Goal: Information Seeking & Learning: Find specific fact

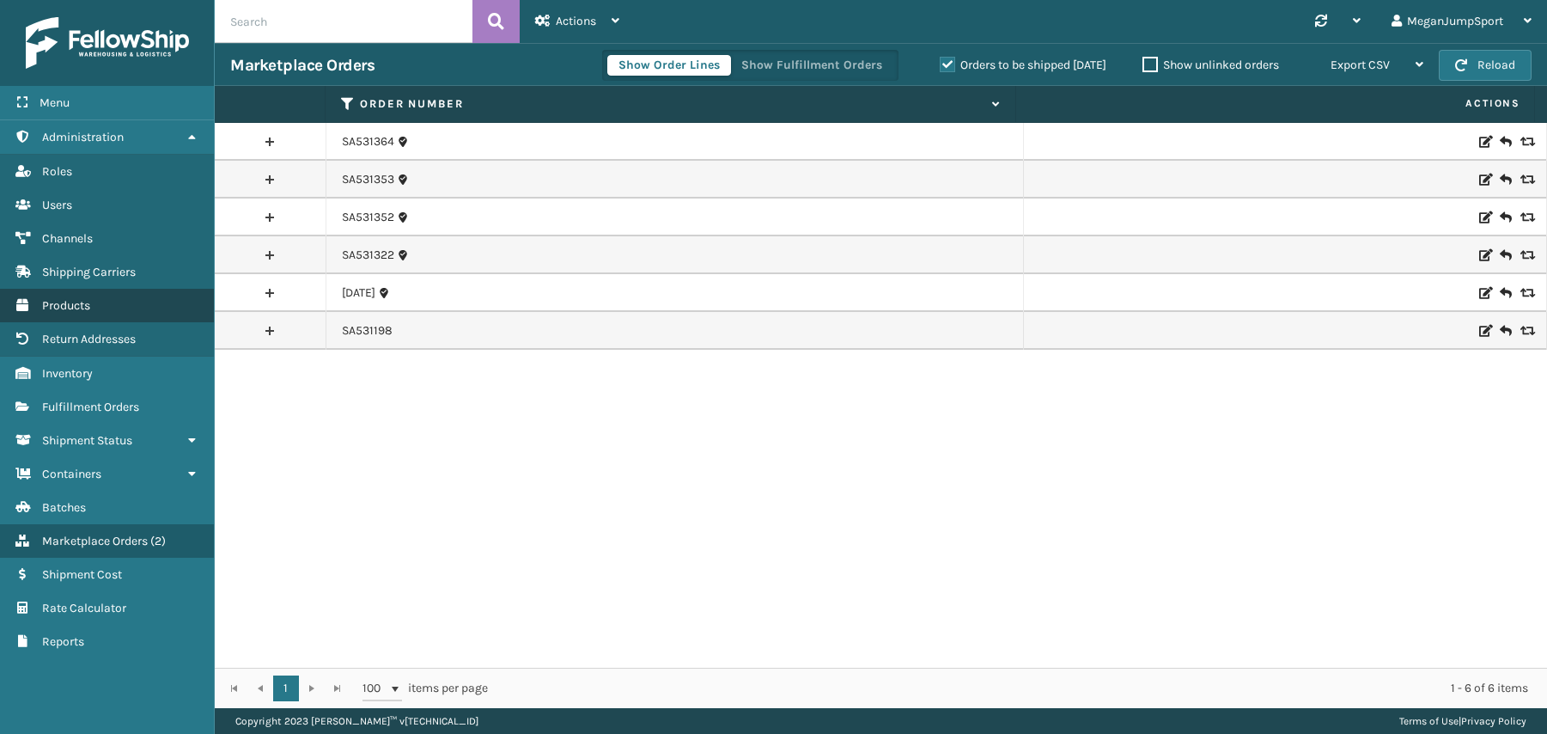
click at [54, 305] on span "Products" at bounding box center [66, 305] width 48 height 15
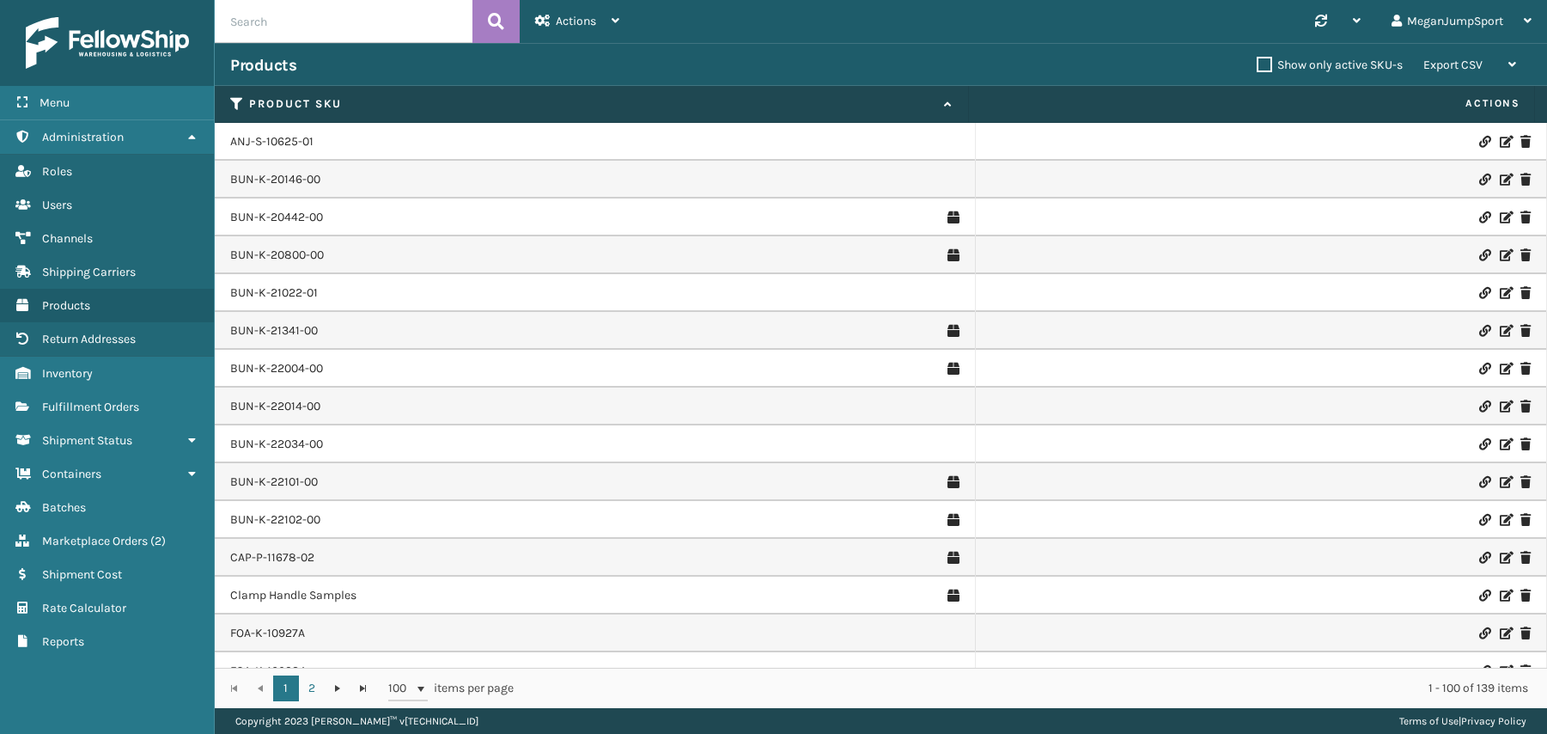
click at [286, 27] on input "text" at bounding box center [344, 21] width 258 height 43
paste input "RBJ-S-22011-10"
type input "RBJ-S-22011-10"
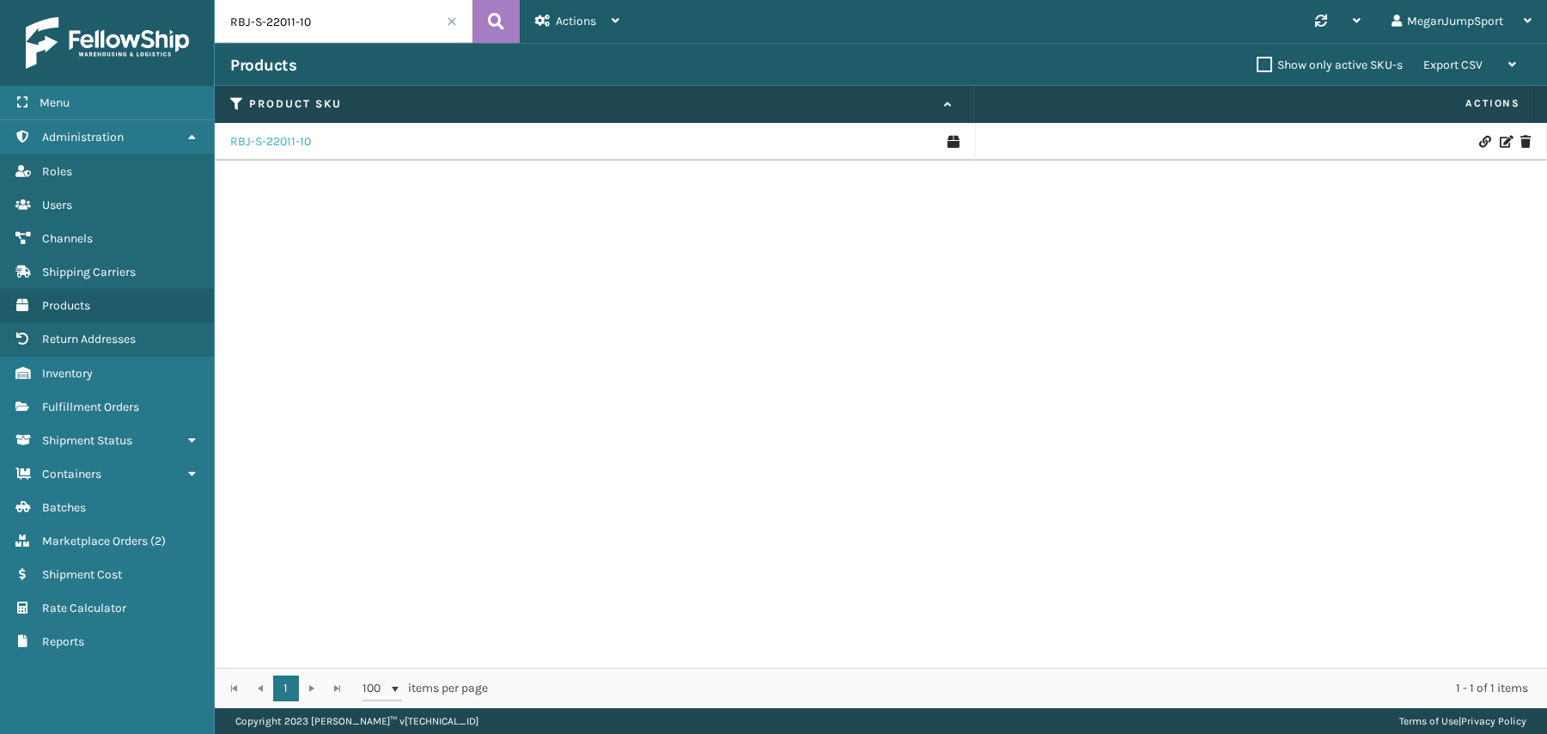
click at [287, 139] on link "RBJ-S-22011-10" at bounding box center [270, 141] width 81 height 17
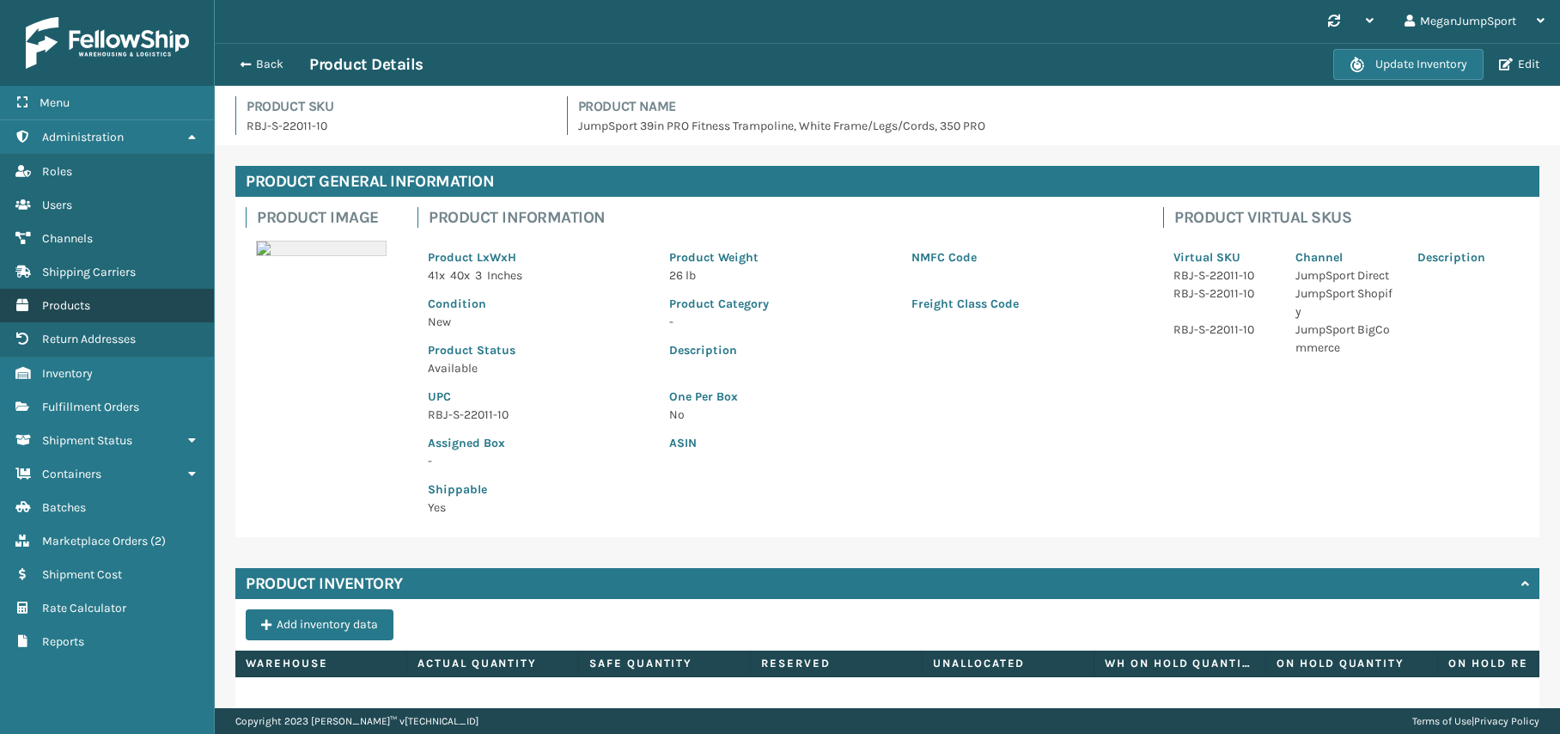
click at [57, 307] on span "Products" at bounding box center [66, 305] width 48 height 15
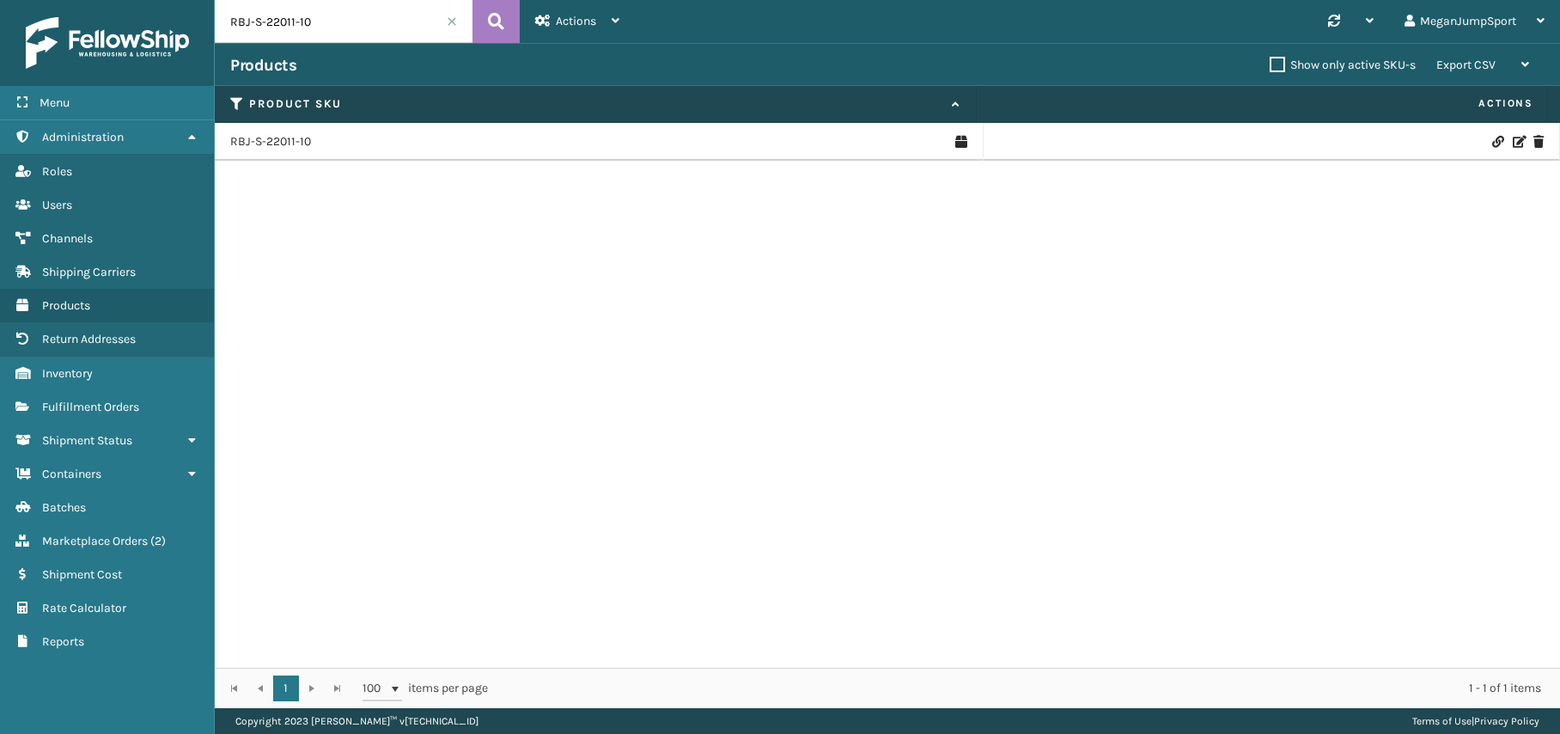
click at [453, 18] on span at bounding box center [452, 21] width 10 height 10
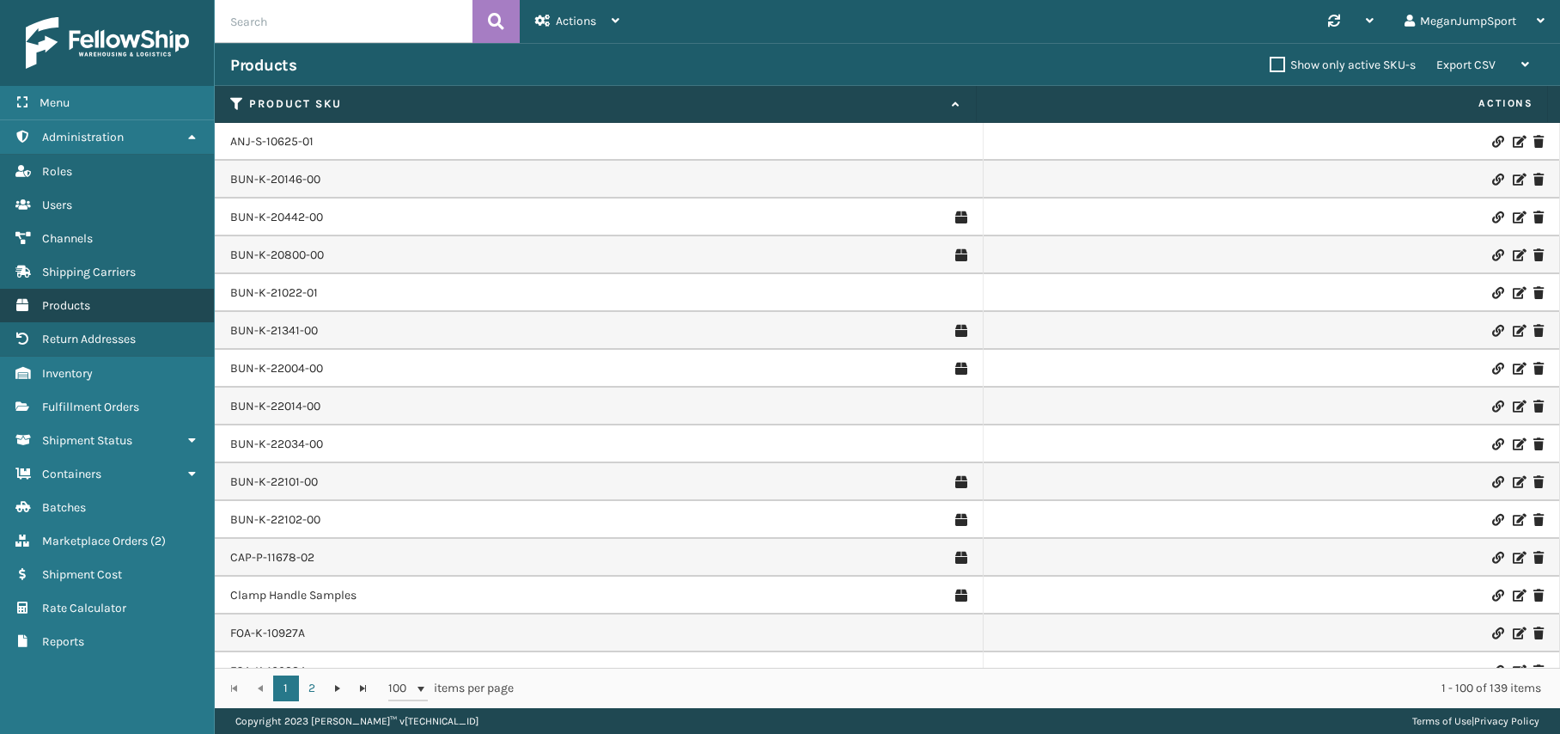
click at [58, 307] on span "Products" at bounding box center [66, 305] width 48 height 15
click at [294, 30] on input "text" at bounding box center [344, 21] width 258 height 43
paste input "RBJ-S-22223-00"
type input "RBJ-S-22223-00"
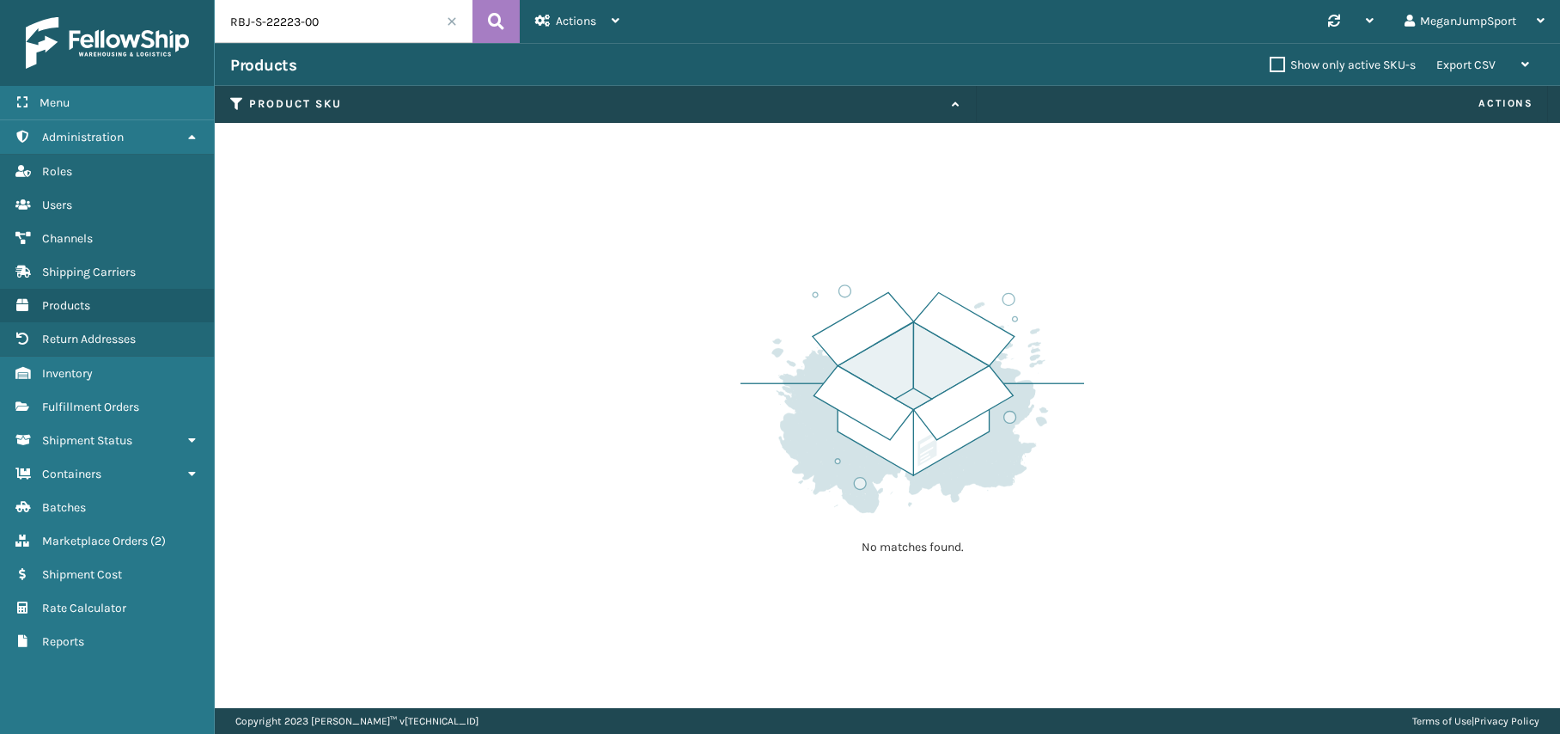
click at [447, 23] on span at bounding box center [452, 21] width 10 height 10
